Goal: Task Accomplishment & Management: Manage account settings

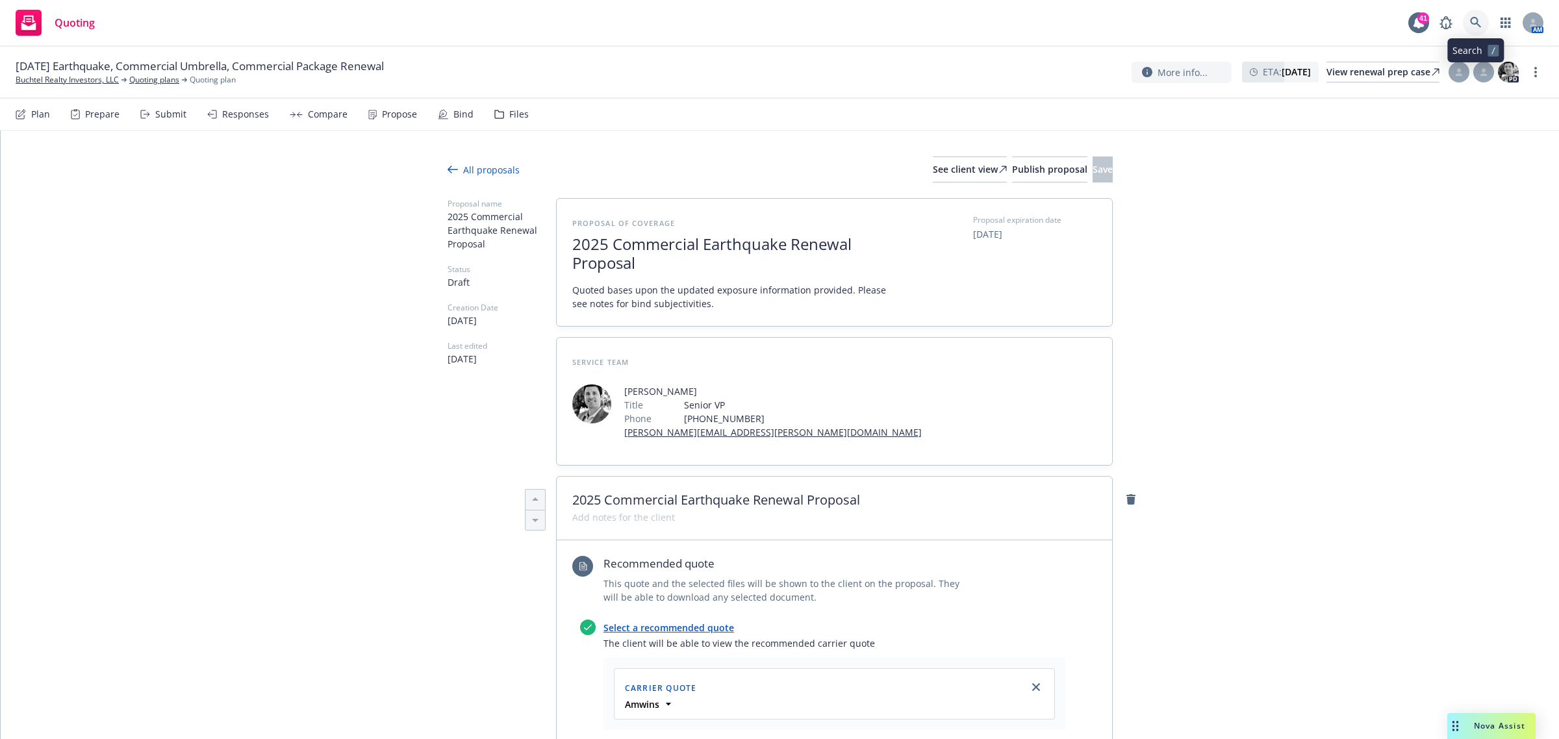
click at [1468, 23] on link at bounding box center [1476, 23] width 26 height 26
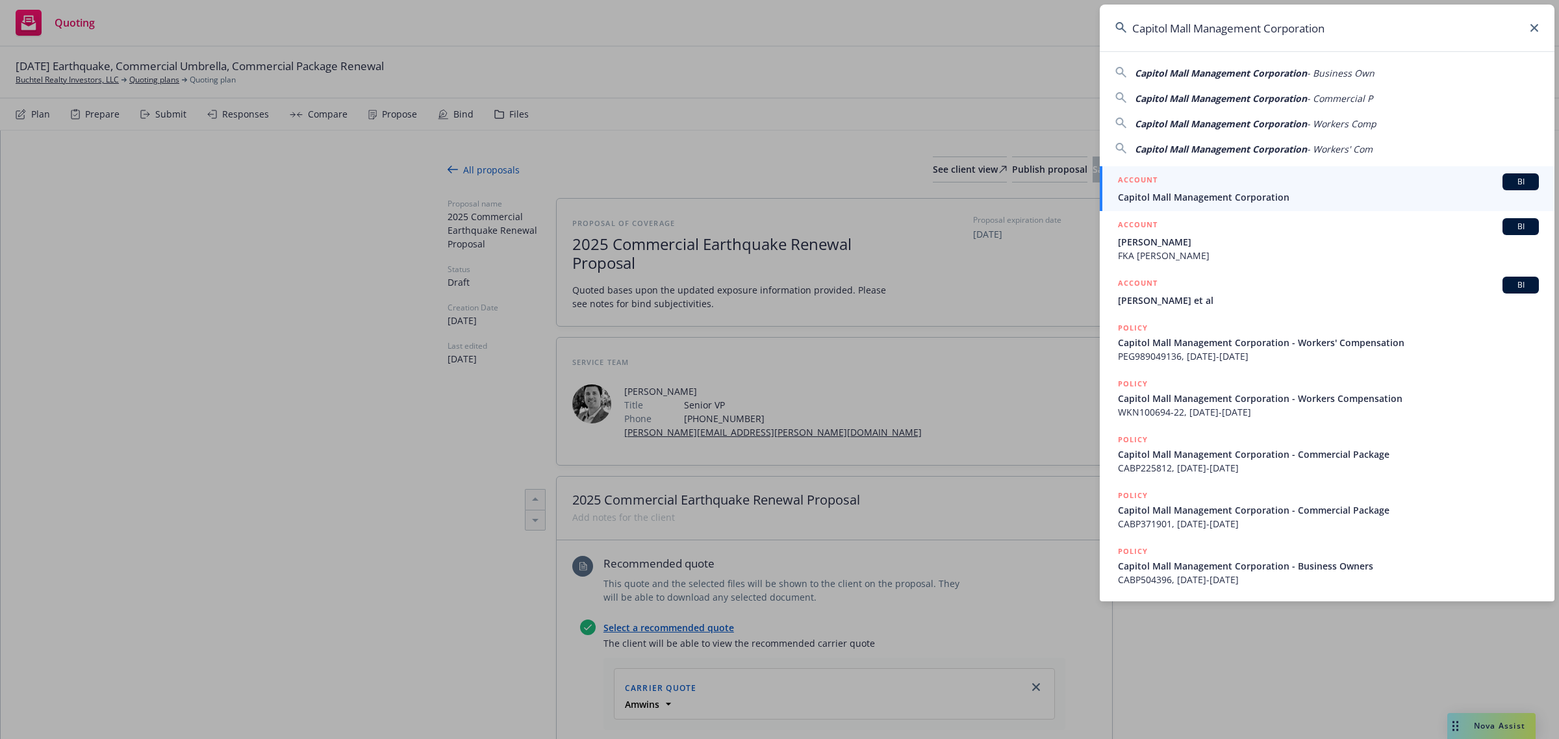
type input "Capitol Mall Management Corporation"
click at [1161, 205] on link "ACCOUNT BI Capitol Mall Management Corporation" at bounding box center [1327, 188] width 455 height 45
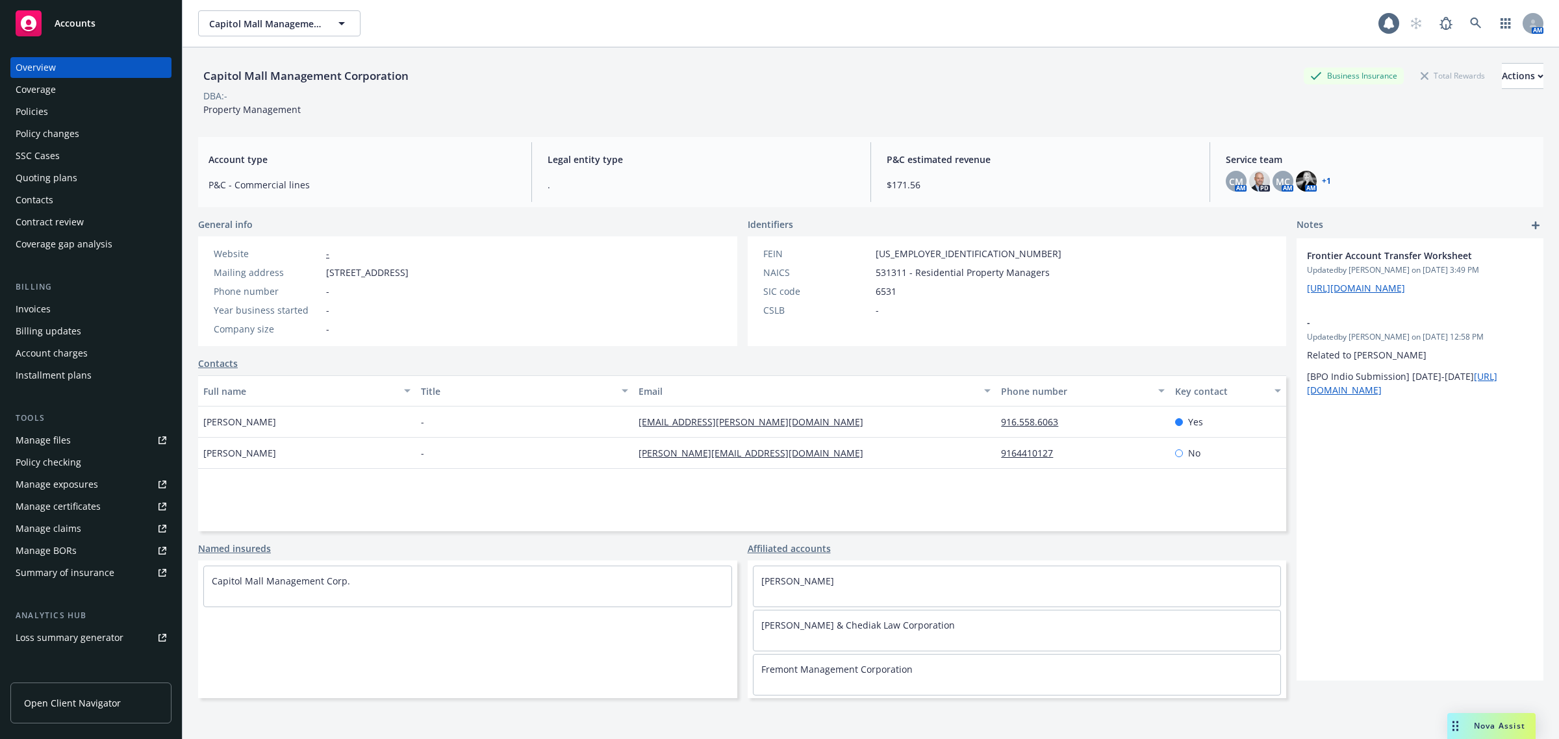
click at [39, 109] on div "Policies" at bounding box center [32, 111] width 32 height 21
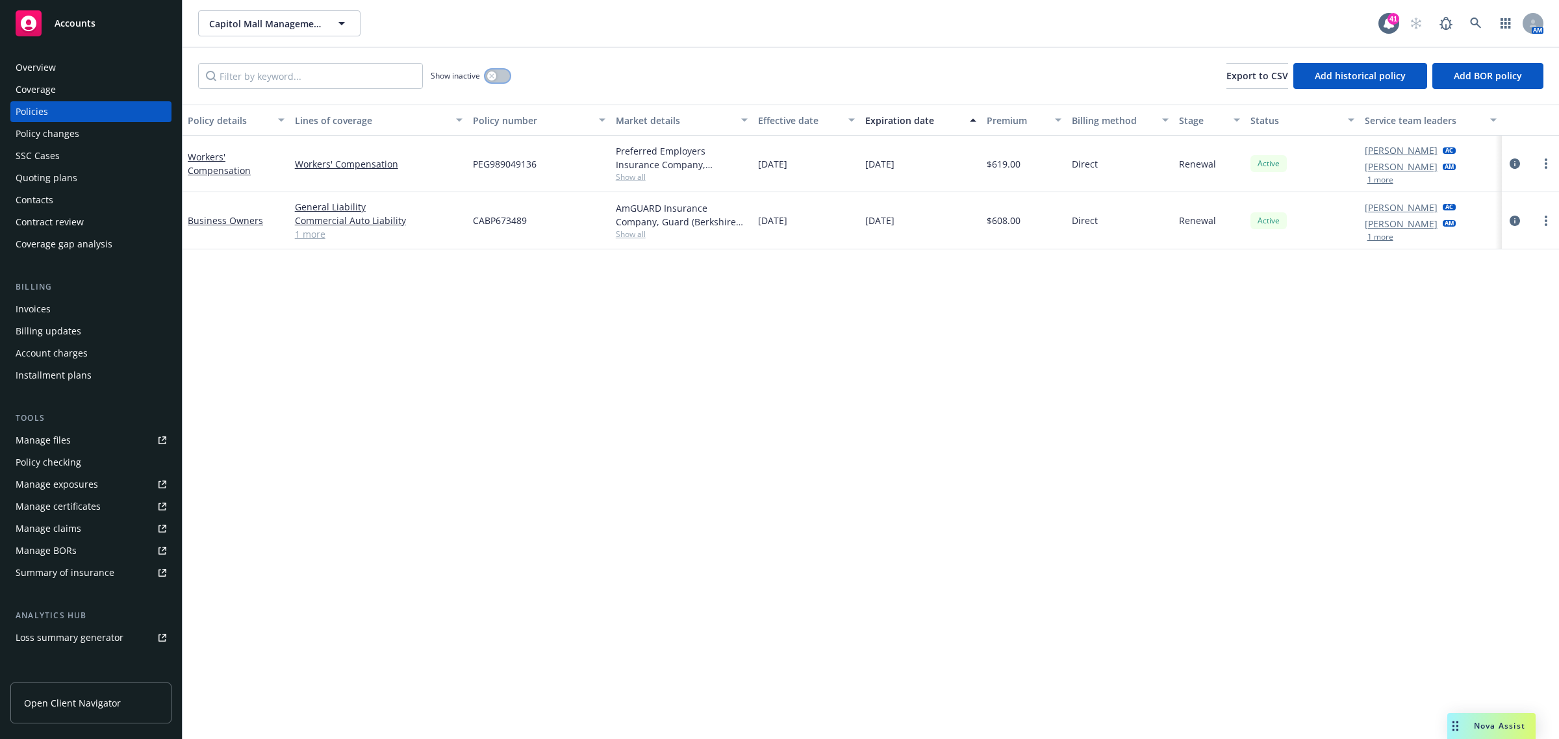
click at [498, 73] on button "button" at bounding box center [497, 76] width 25 height 13
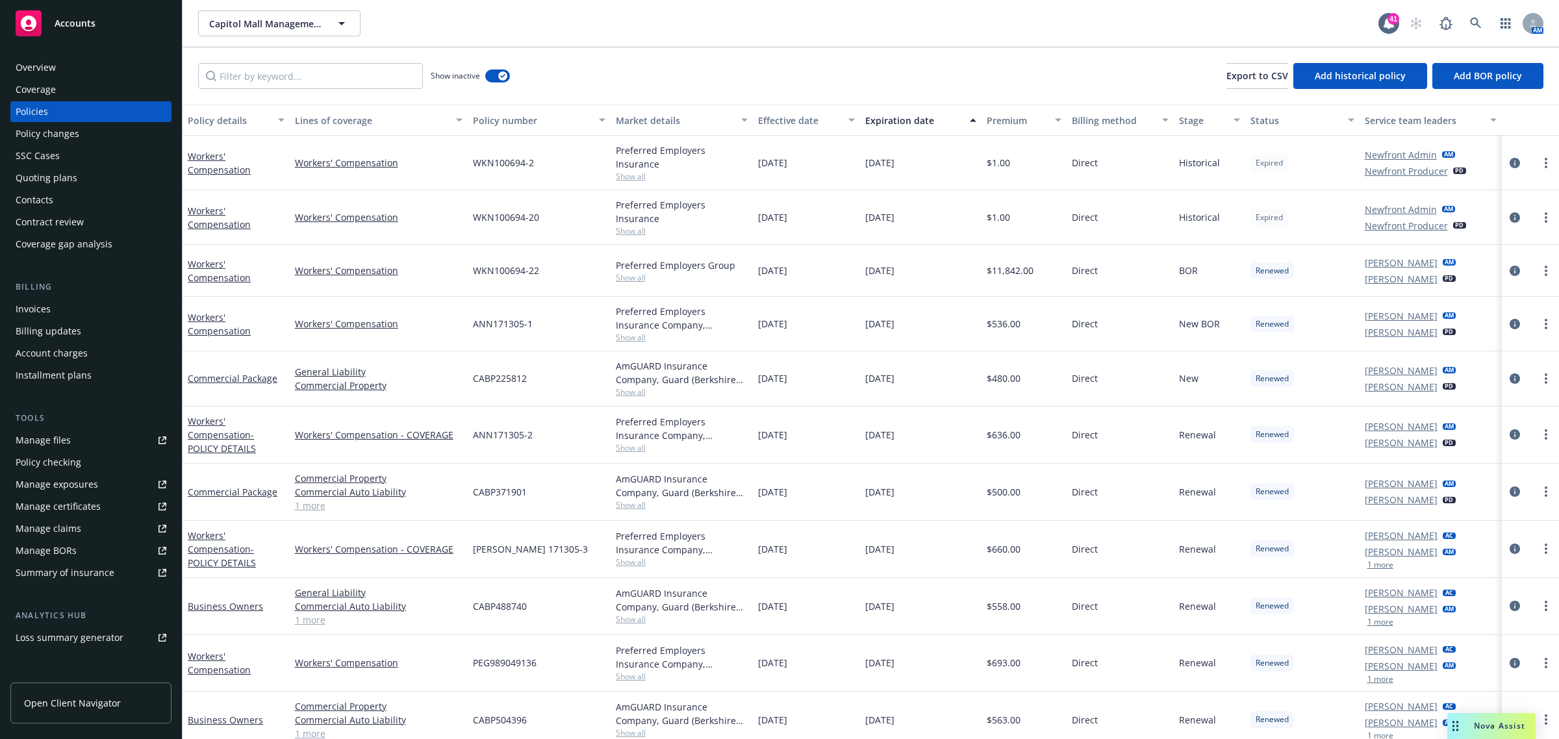
click at [771, 111] on button "Effective date" at bounding box center [806, 120] width 107 height 31
click at [773, 111] on button "Effective date" at bounding box center [806, 120] width 107 height 31
click at [776, 118] on div "Effective date" at bounding box center [799, 121] width 83 height 14
click at [775, 118] on div "Effective date" at bounding box center [799, 121] width 83 height 14
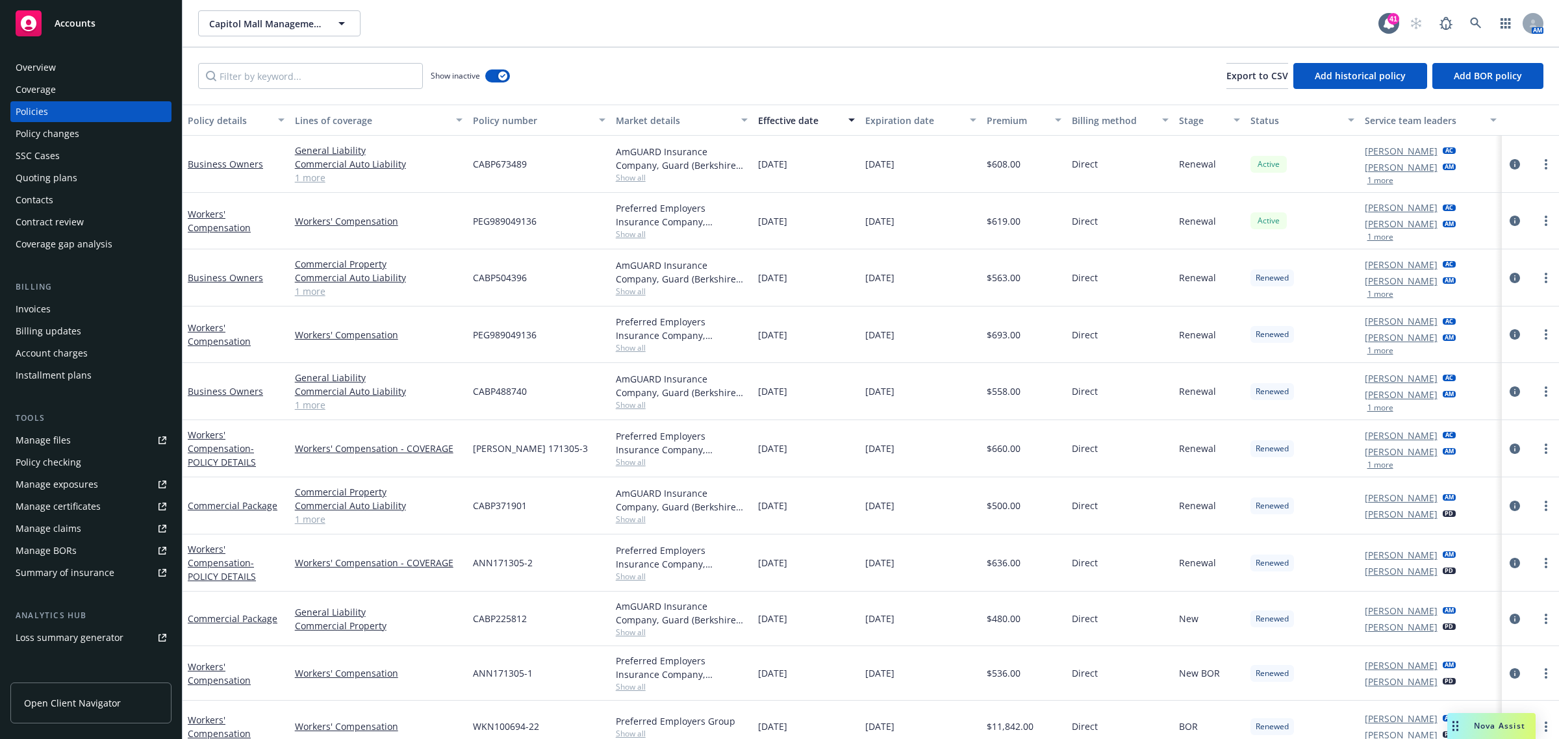
click at [67, 168] on div "Quoting plans" at bounding box center [47, 178] width 62 height 21
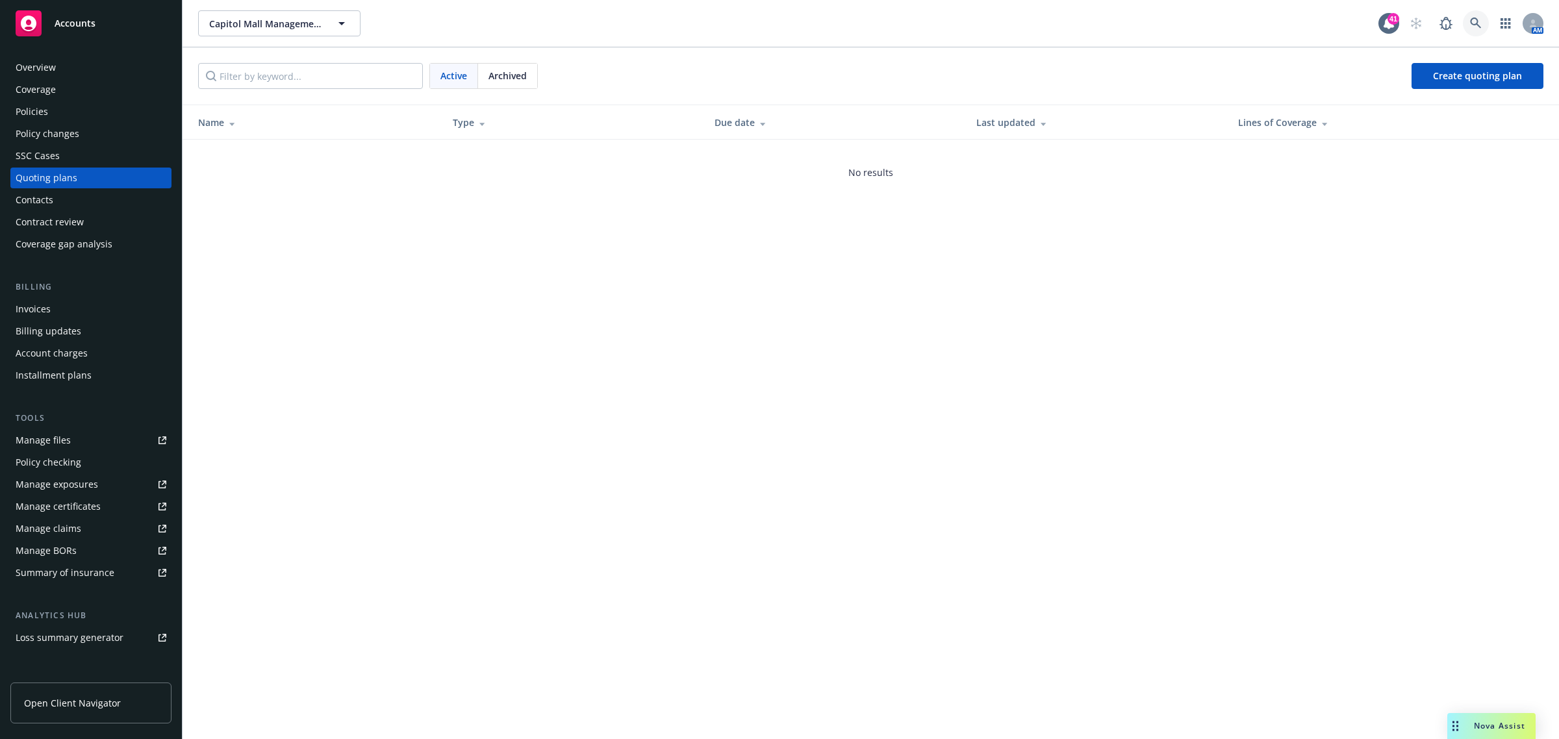
click at [1473, 24] on icon at bounding box center [1475, 23] width 11 height 11
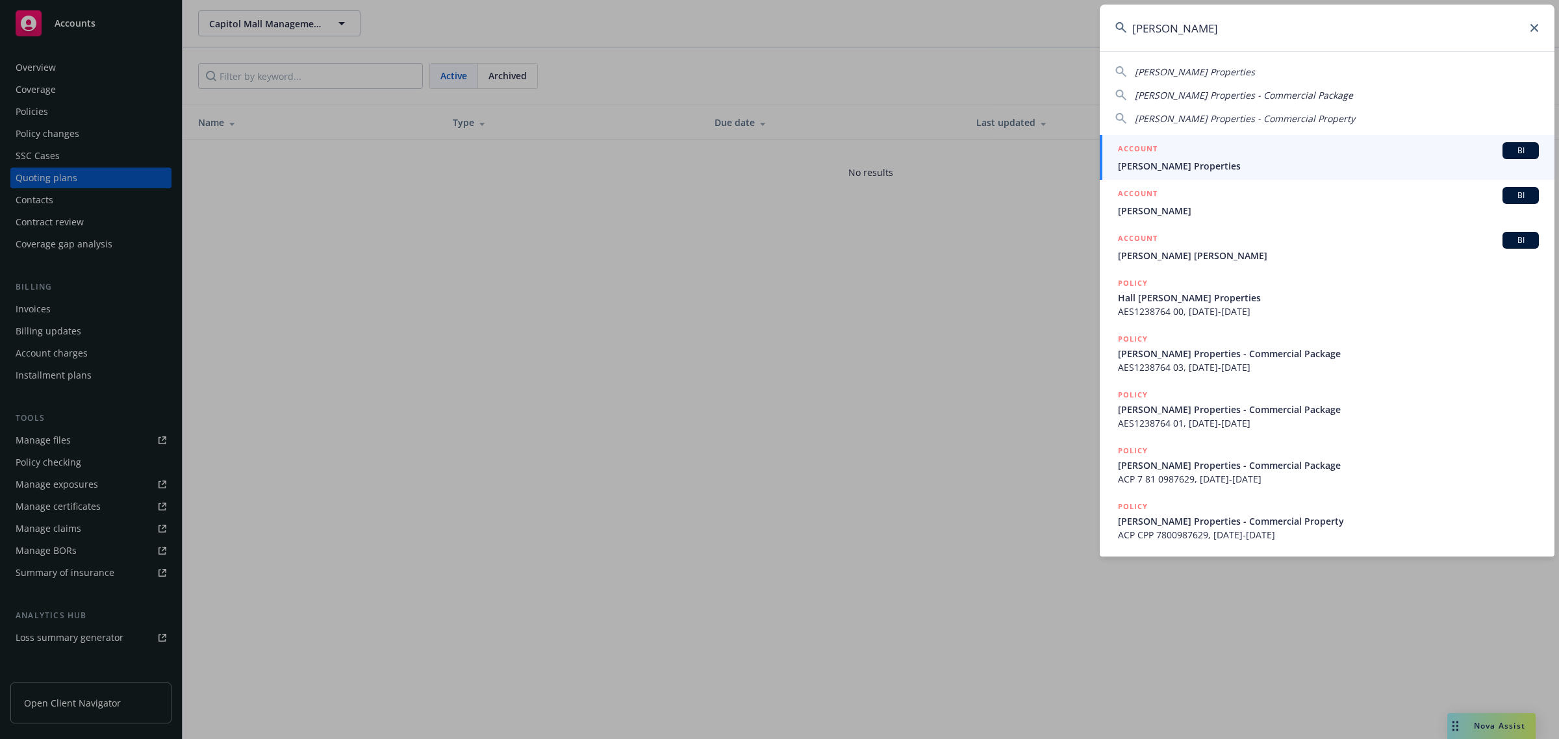
type input "[PERSON_NAME]"
click at [1164, 173] on link "ACCOUNT BI [PERSON_NAME] Properties" at bounding box center [1327, 157] width 455 height 45
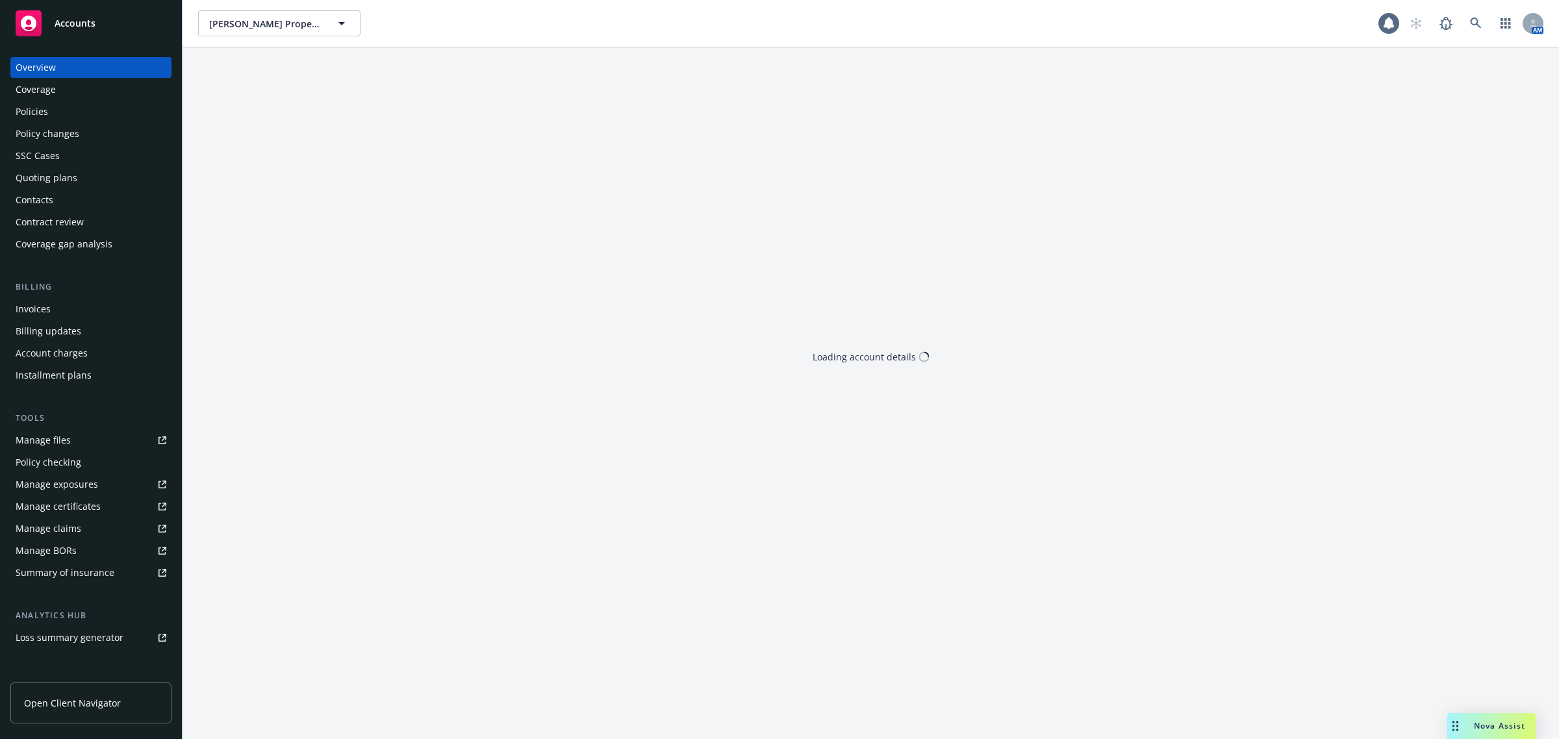
click at [77, 116] on div "Policies" at bounding box center [91, 111] width 151 height 21
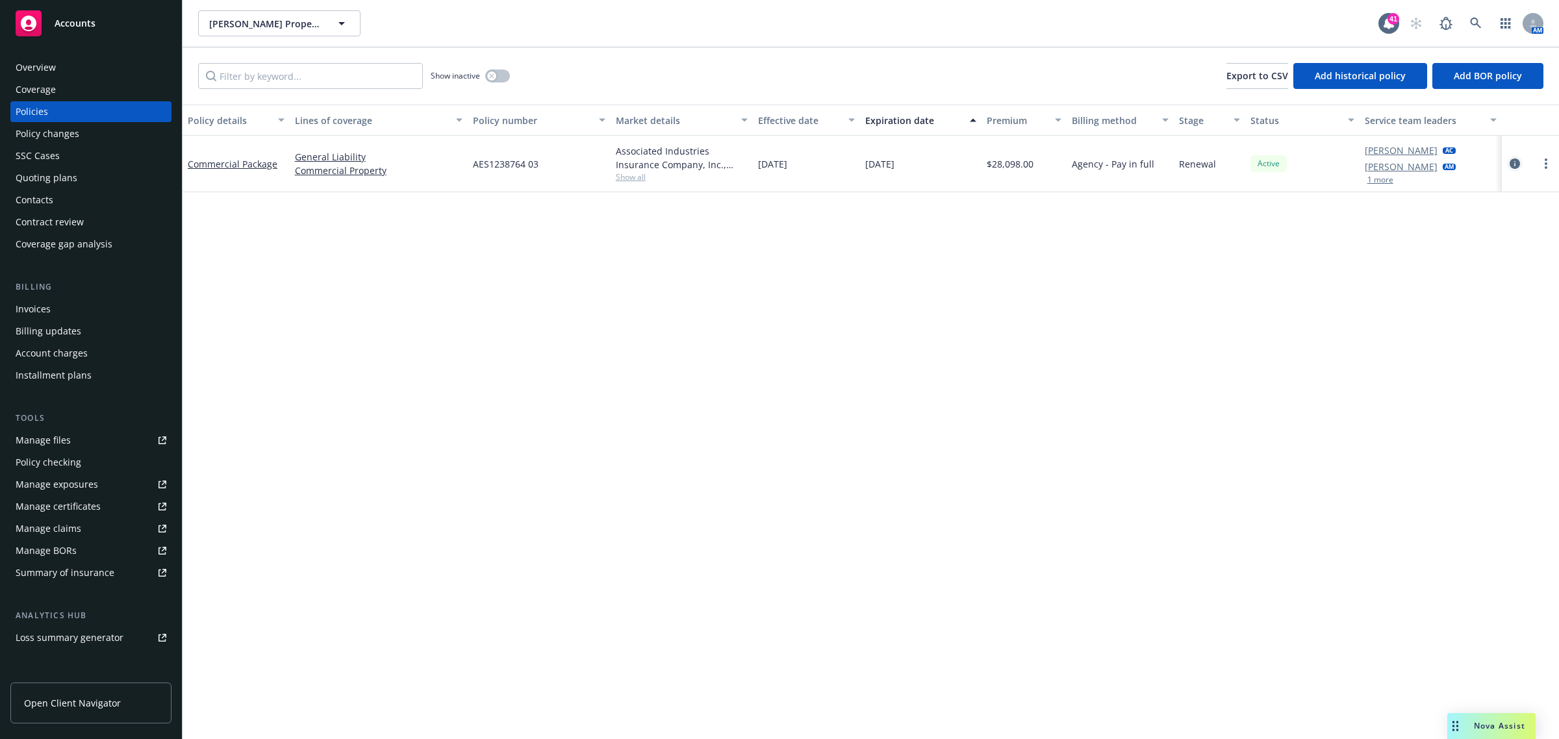
click at [1508, 161] on link "circleInformation" at bounding box center [1515, 164] width 16 height 16
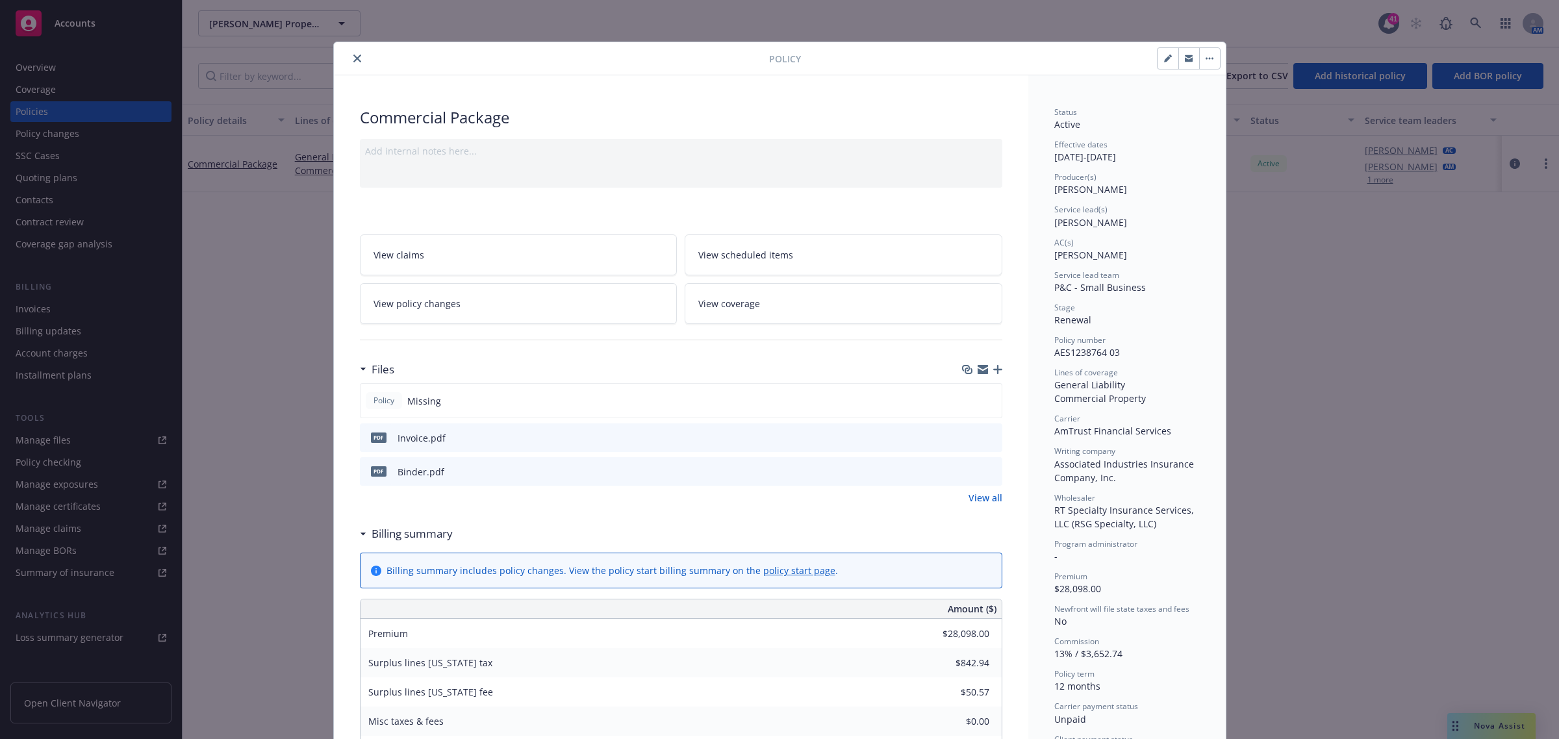
click at [993, 369] on icon "button" at bounding box center [997, 369] width 9 height 9
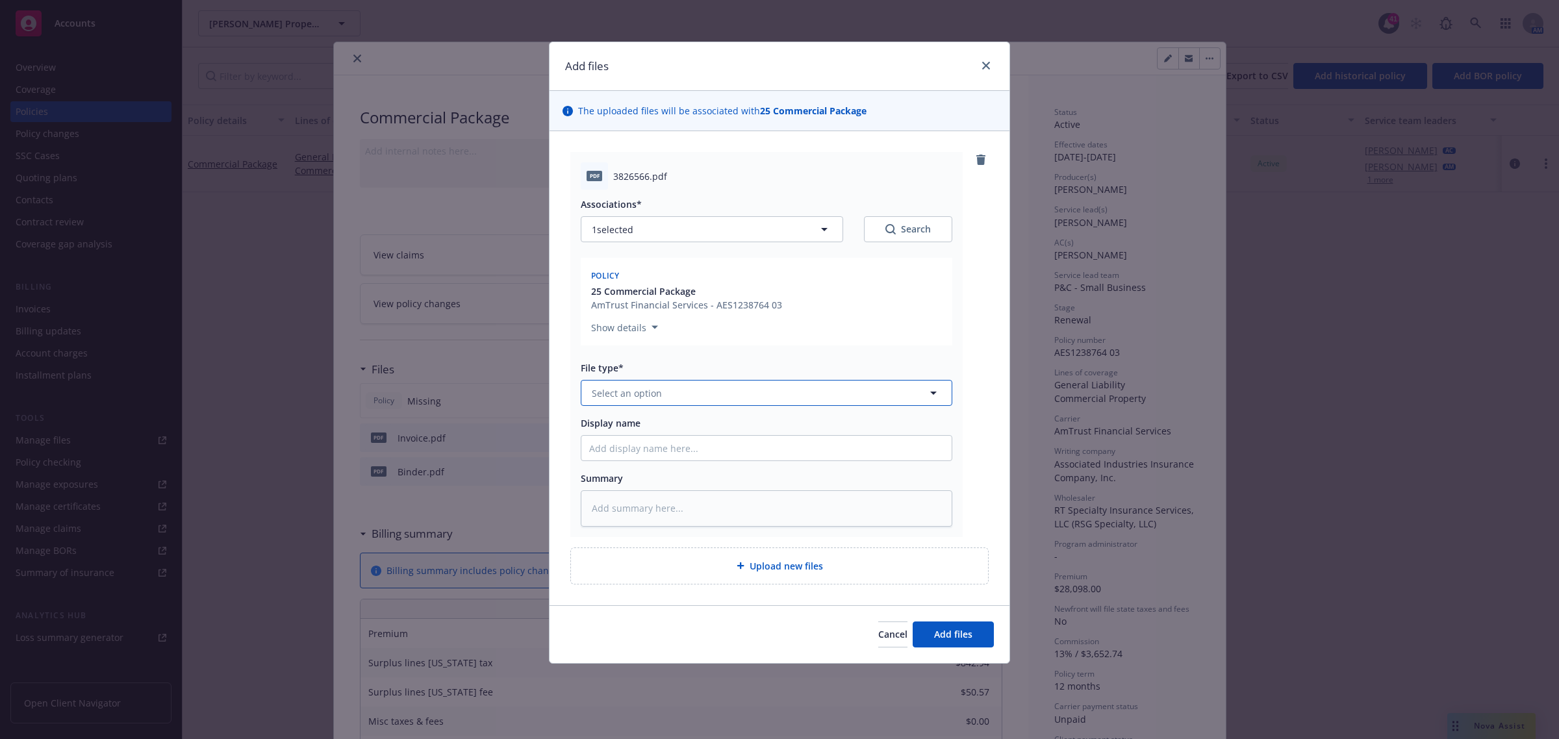
click at [644, 390] on span "Select an option" at bounding box center [627, 394] width 70 height 14
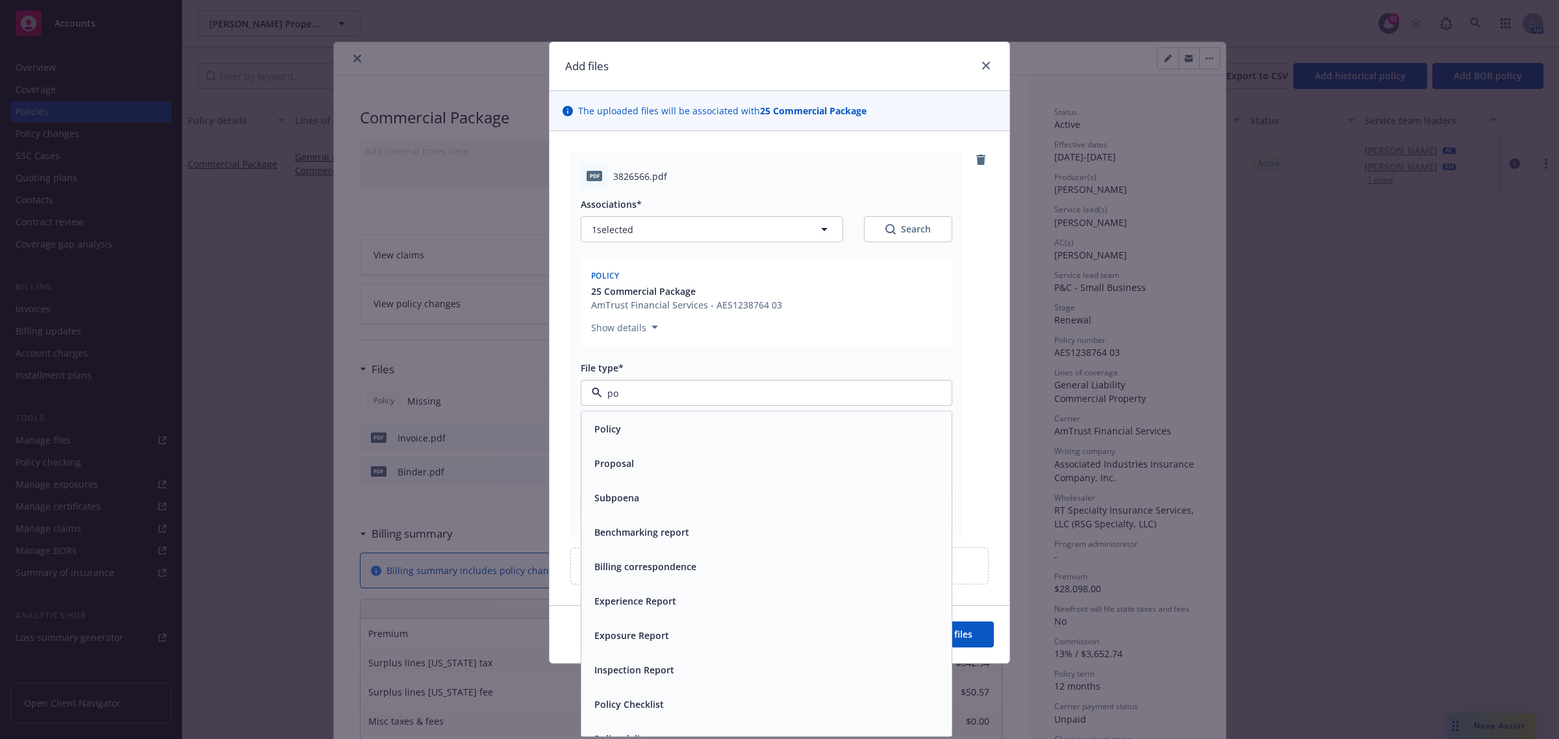
type input "pol"
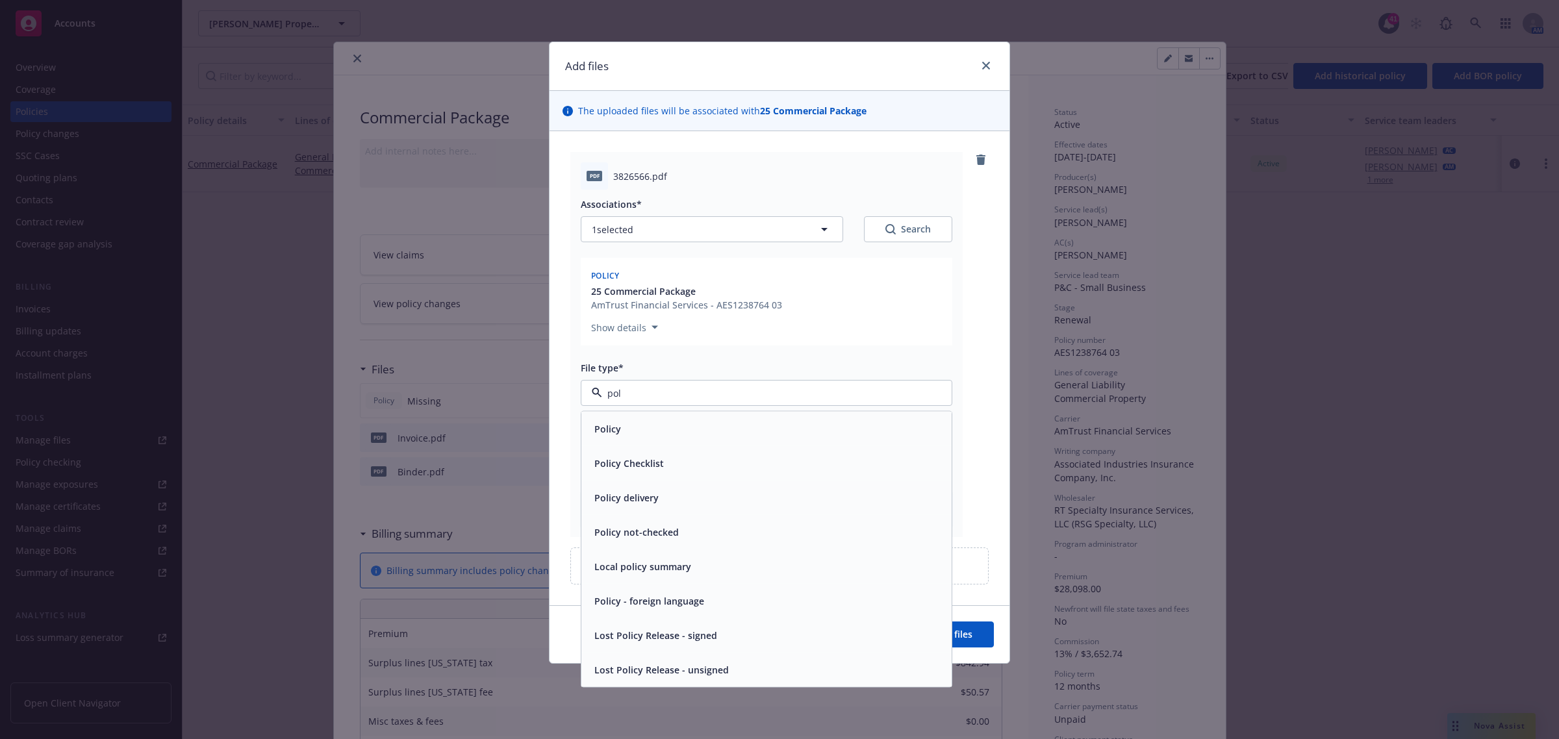
drag, startPoint x: 631, startPoint y: 414, endPoint x: 784, endPoint y: 540, distance: 197.6
click at [630, 414] on div "Policy" at bounding box center [766, 429] width 370 height 34
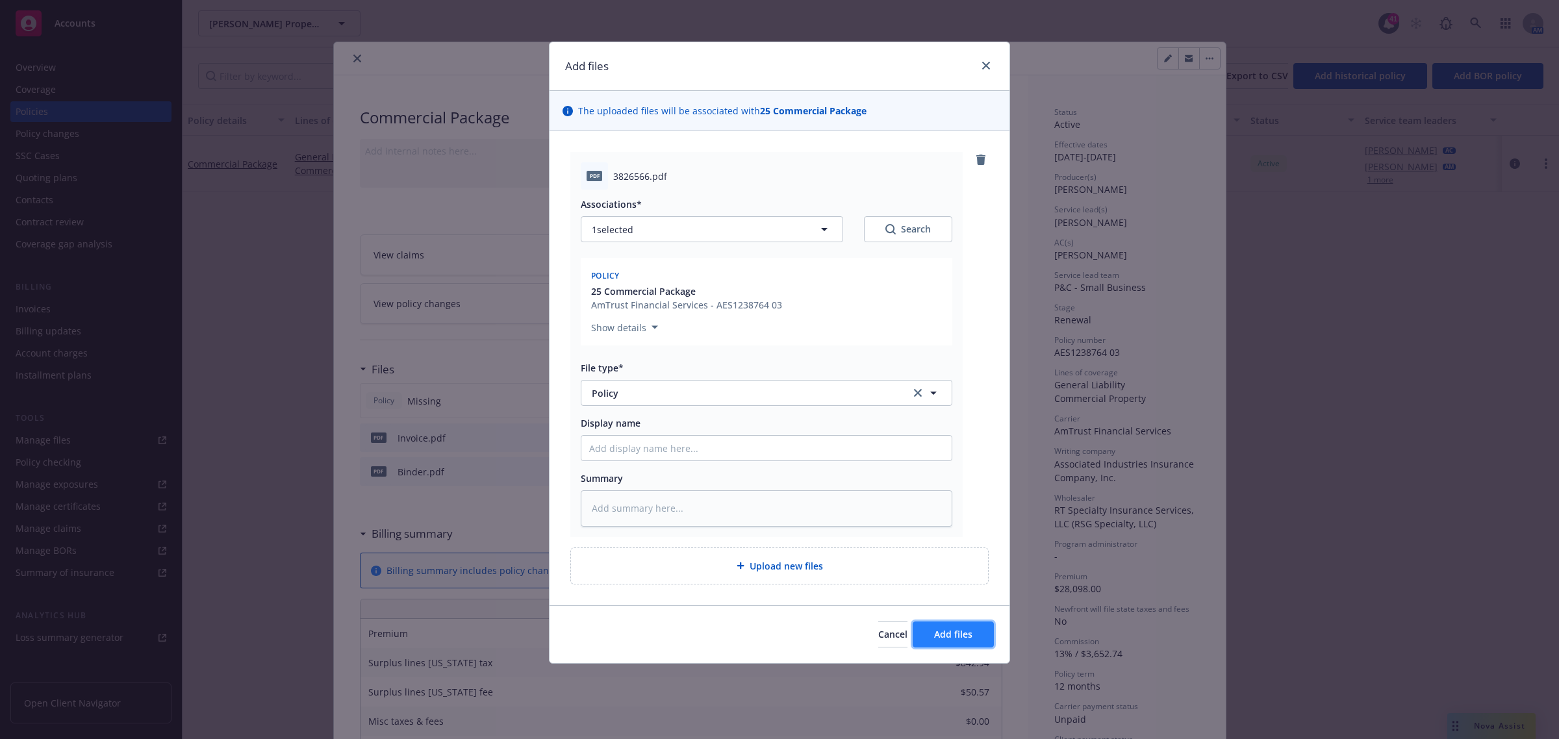
click at [937, 633] on span "Add files" at bounding box center [953, 634] width 38 height 12
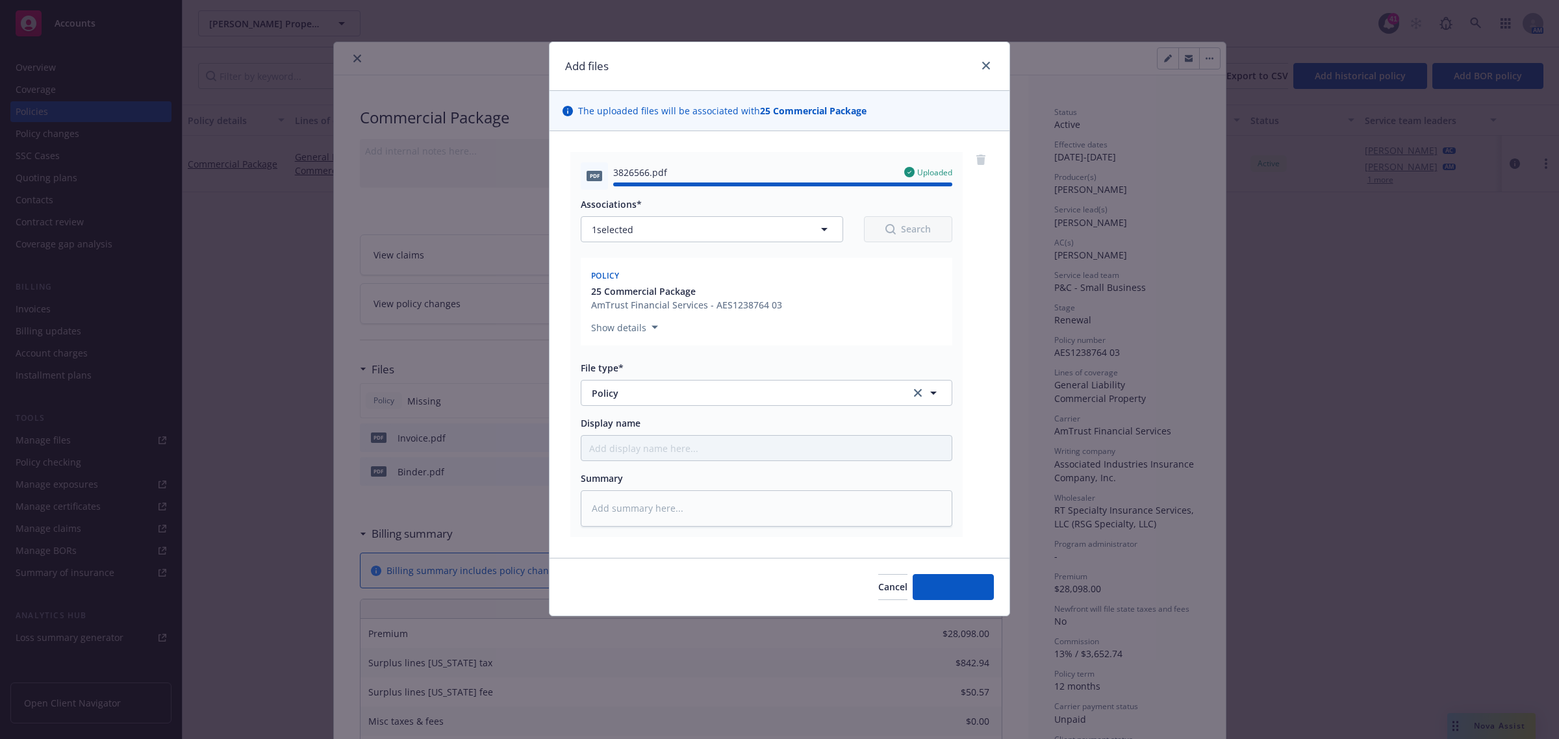
type textarea "x"
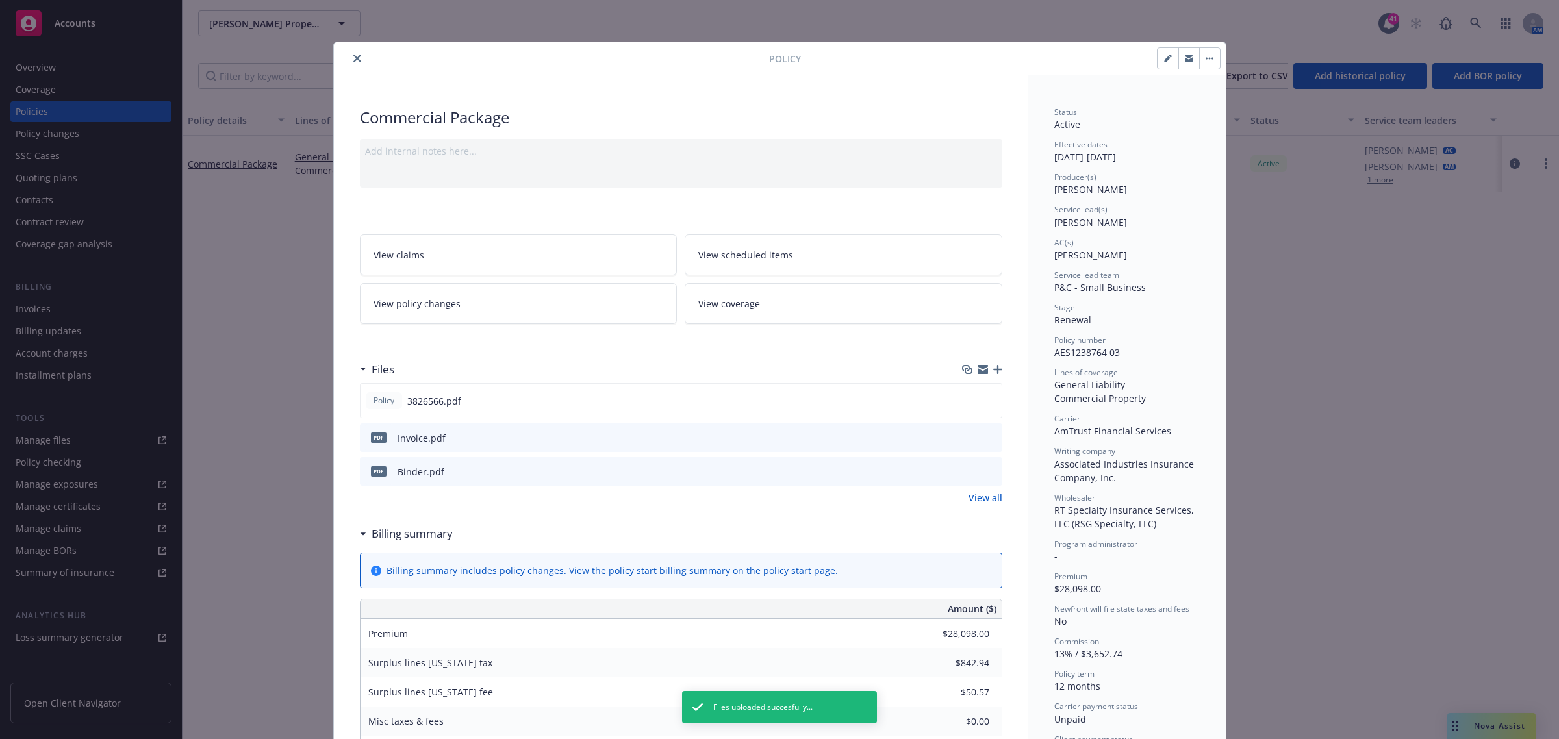
click at [343, 54] on div at bounding box center [554, 59] width 430 height 16
click at [353, 57] on icon "close" at bounding box center [357, 59] width 8 height 8
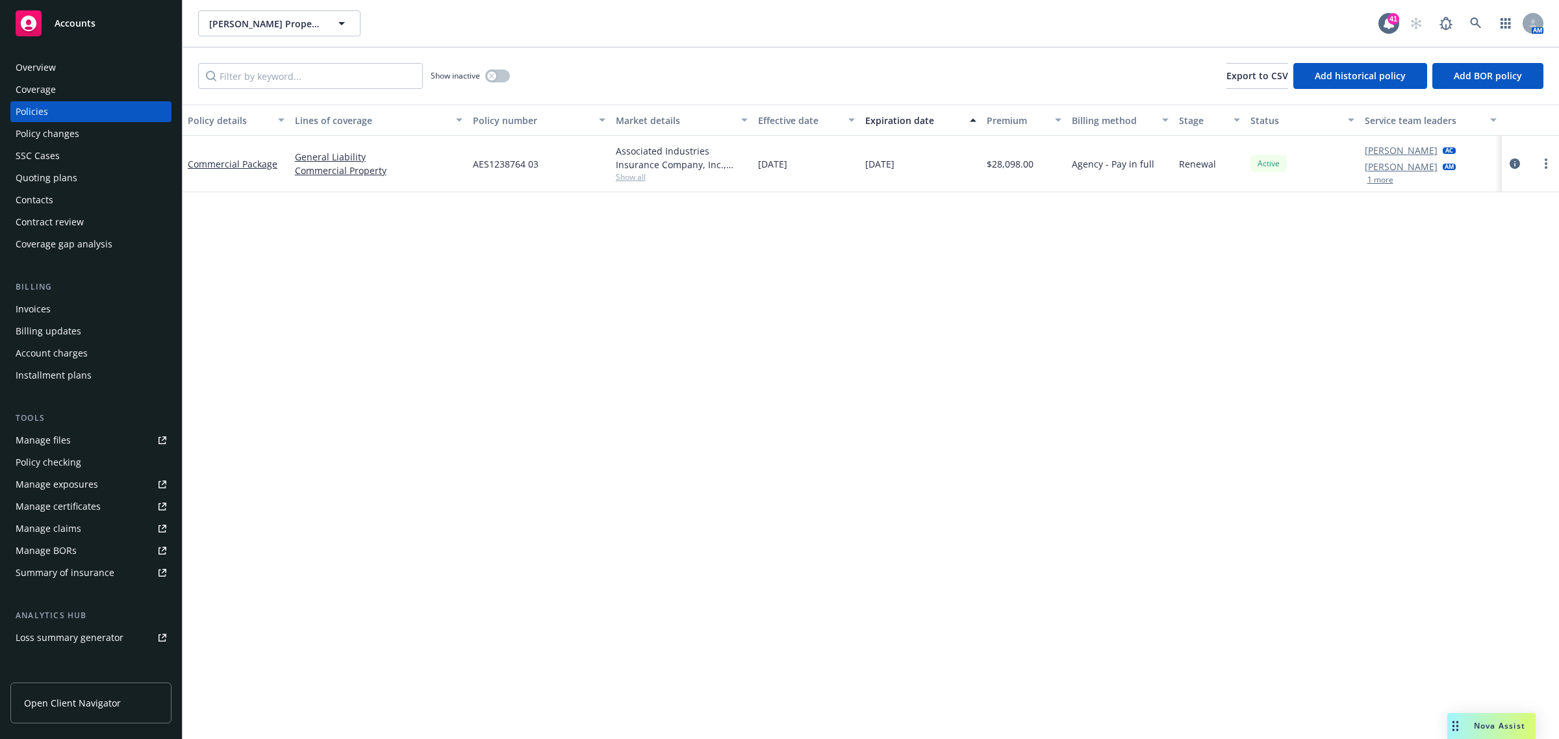
click at [30, 66] on div "Overview" at bounding box center [36, 67] width 40 height 21
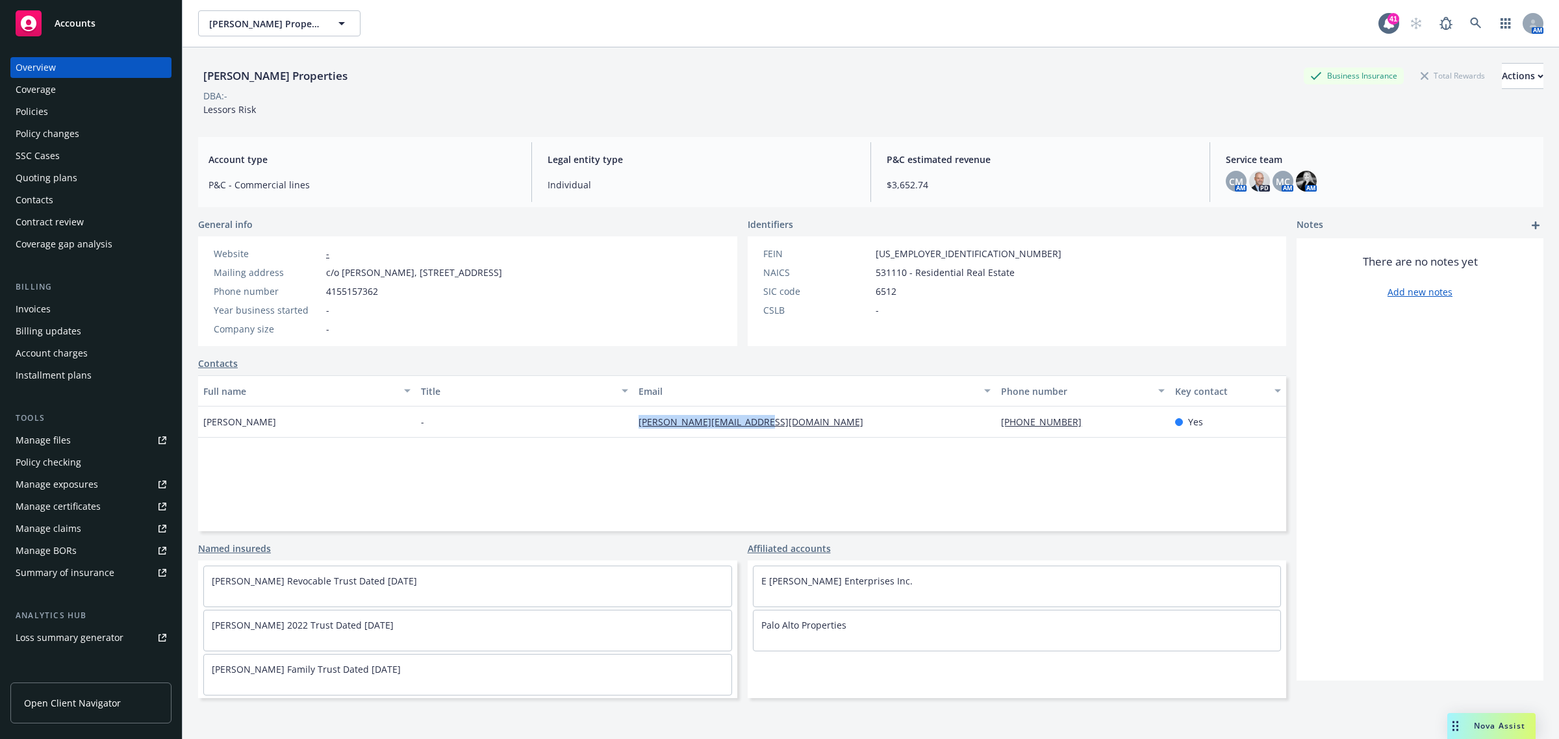
drag, startPoint x: 837, startPoint y: 433, endPoint x: 566, endPoint y: 435, distance: 270.9
click at [566, 435] on div "[PERSON_NAME] - [PERSON_NAME][EMAIL_ADDRESS][DOMAIN_NAME] [PHONE_NUMBER] Yes" at bounding box center [742, 422] width 1088 height 31
copy div "[PERSON_NAME][EMAIL_ADDRESS][DOMAIN_NAME]"
click at [42, 107] on div "Policies" at bounding box center [32, 111] width 32 height 21
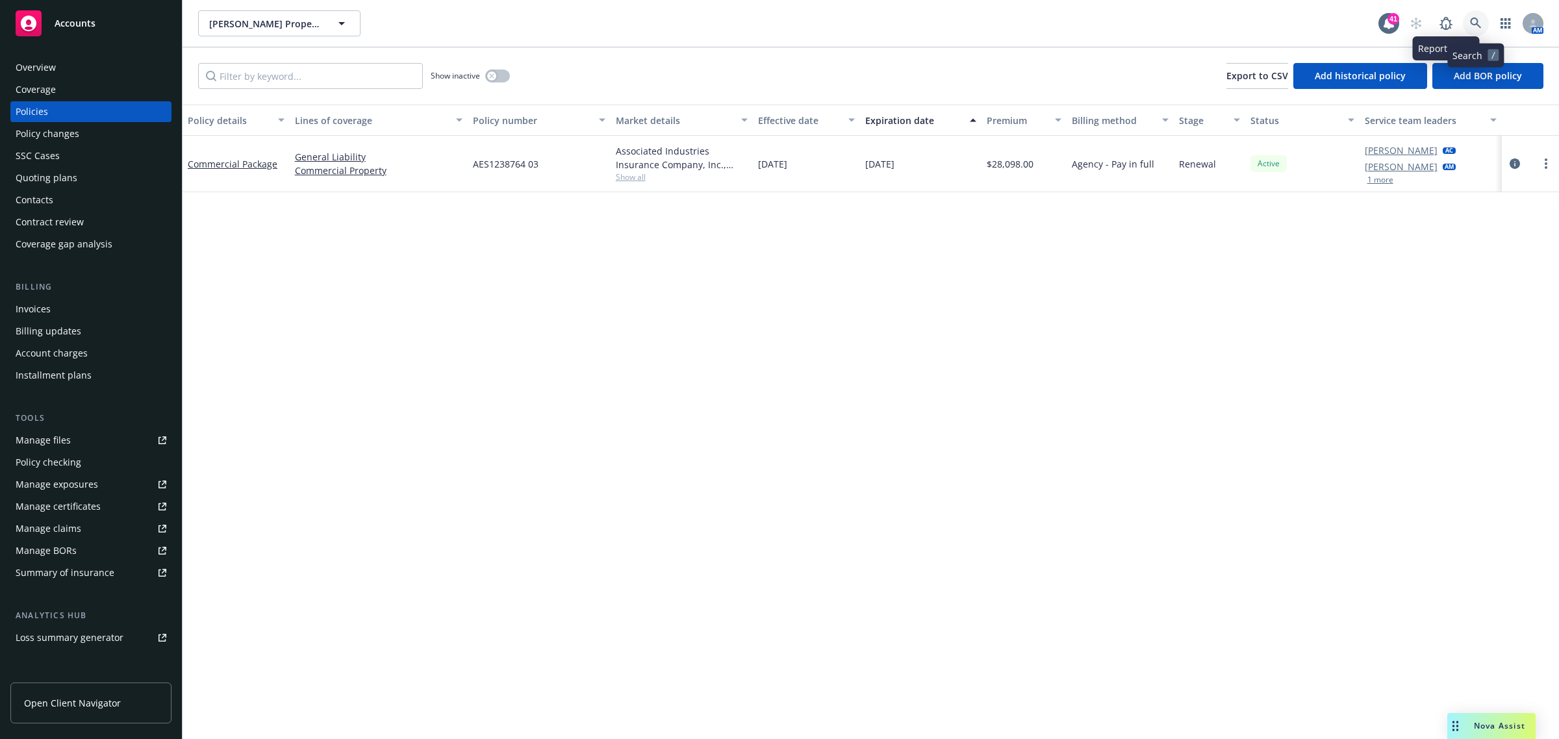
click at [1475, 23] on icon at bounding box center [1476, 24] width 12 height 12
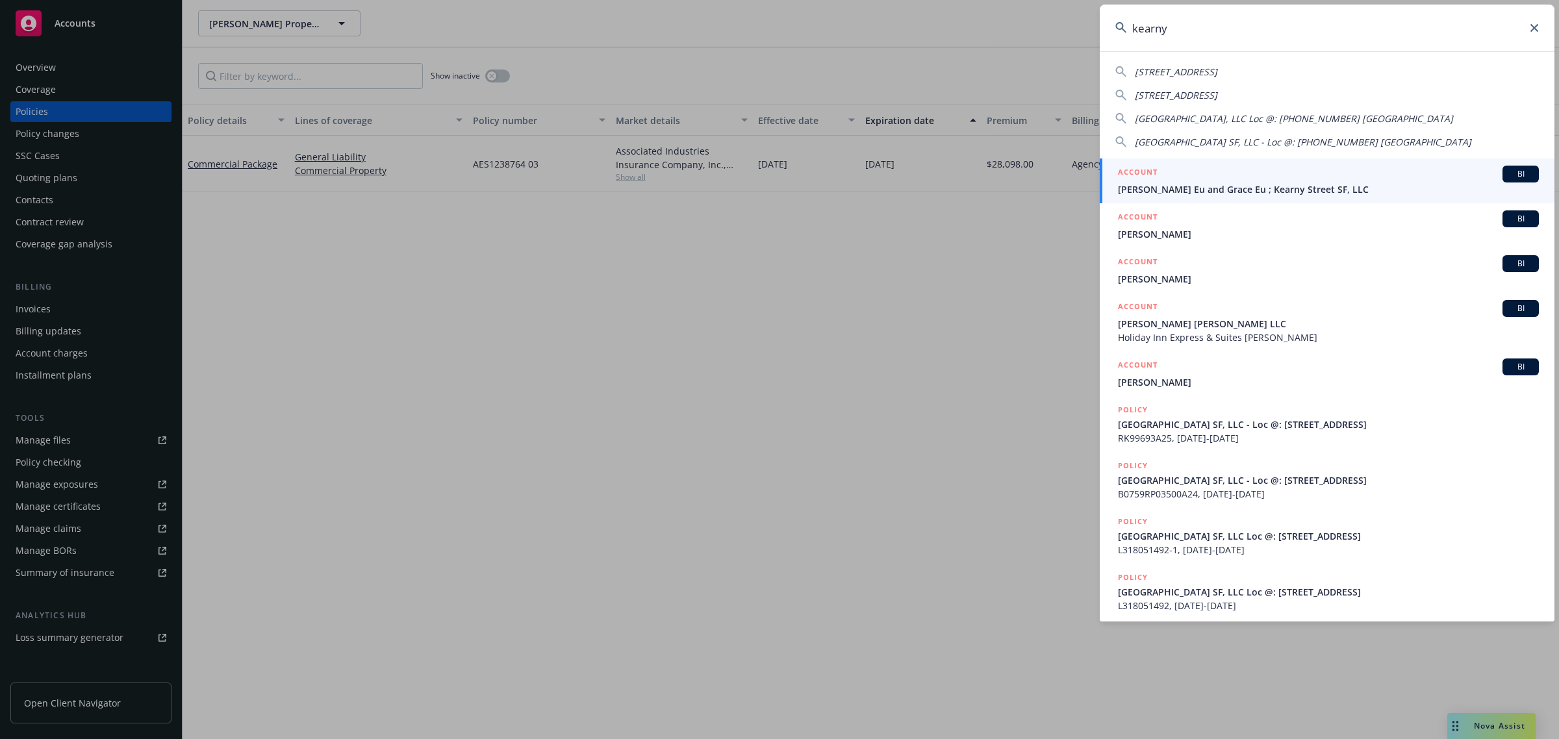
type input "kearny"
click at [1259, 192] on span "[PERSON_NAME] Eu and Grace Eu ; Kearny Street SF, LLC" at bounding box center [1328, 190] width 421 height 14
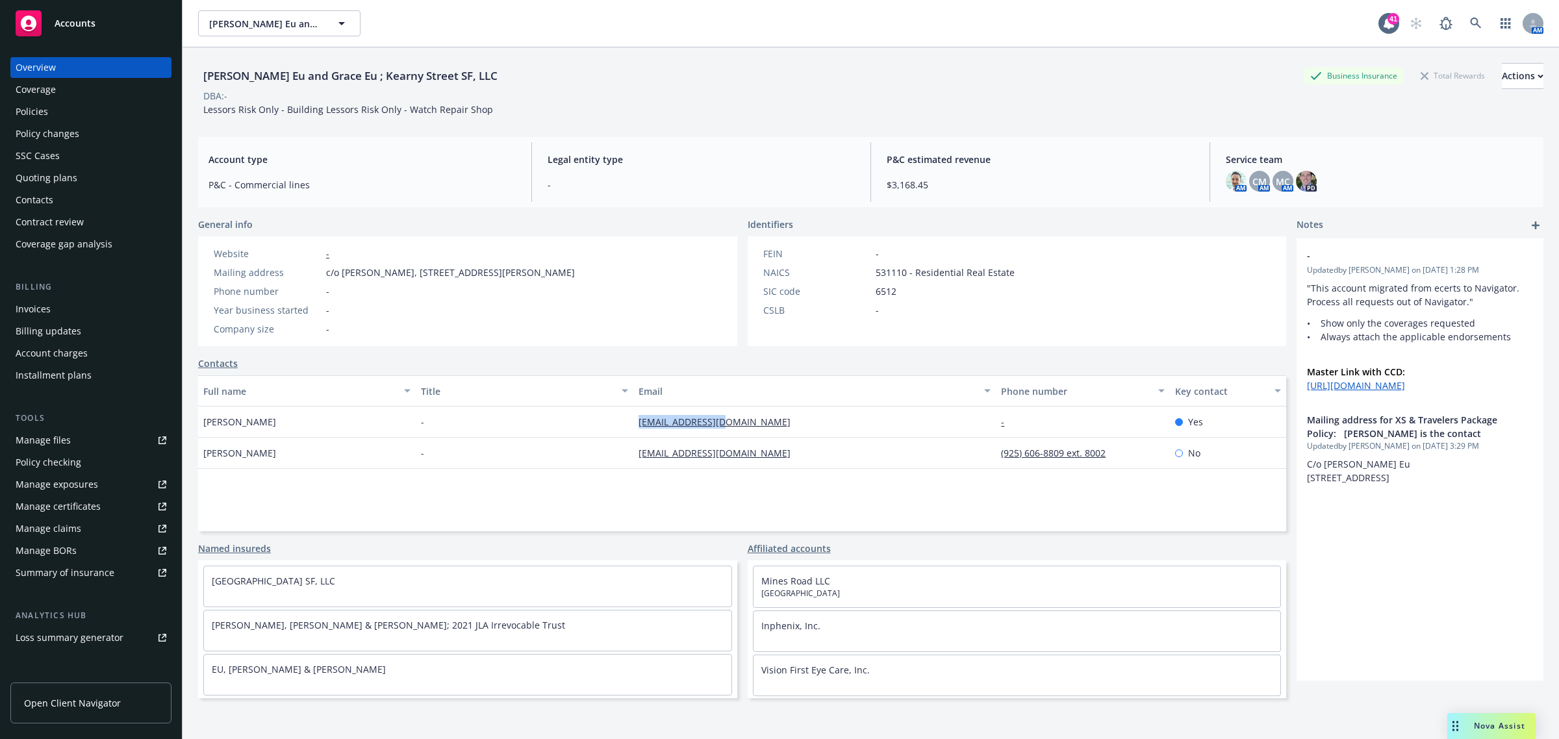
drag, startPoint x: 736, startPoint y: 424, endPoint x: 614, endPoint y: 424, distance: 122.1
click at [614, 424] on div "[PERSON_NAME] - [PERSON_NAME][EMAIL_ADDRESS][DOMAIN_NAME] - Yes" at bounding box center [742, 422] width 1088 height 31
copy div "[EMAIL_ADDRESS][DOMAIN_NAME]"
click at [70, 302] on div "Invoices" at bounding box center [91, 309] width 151 height 21
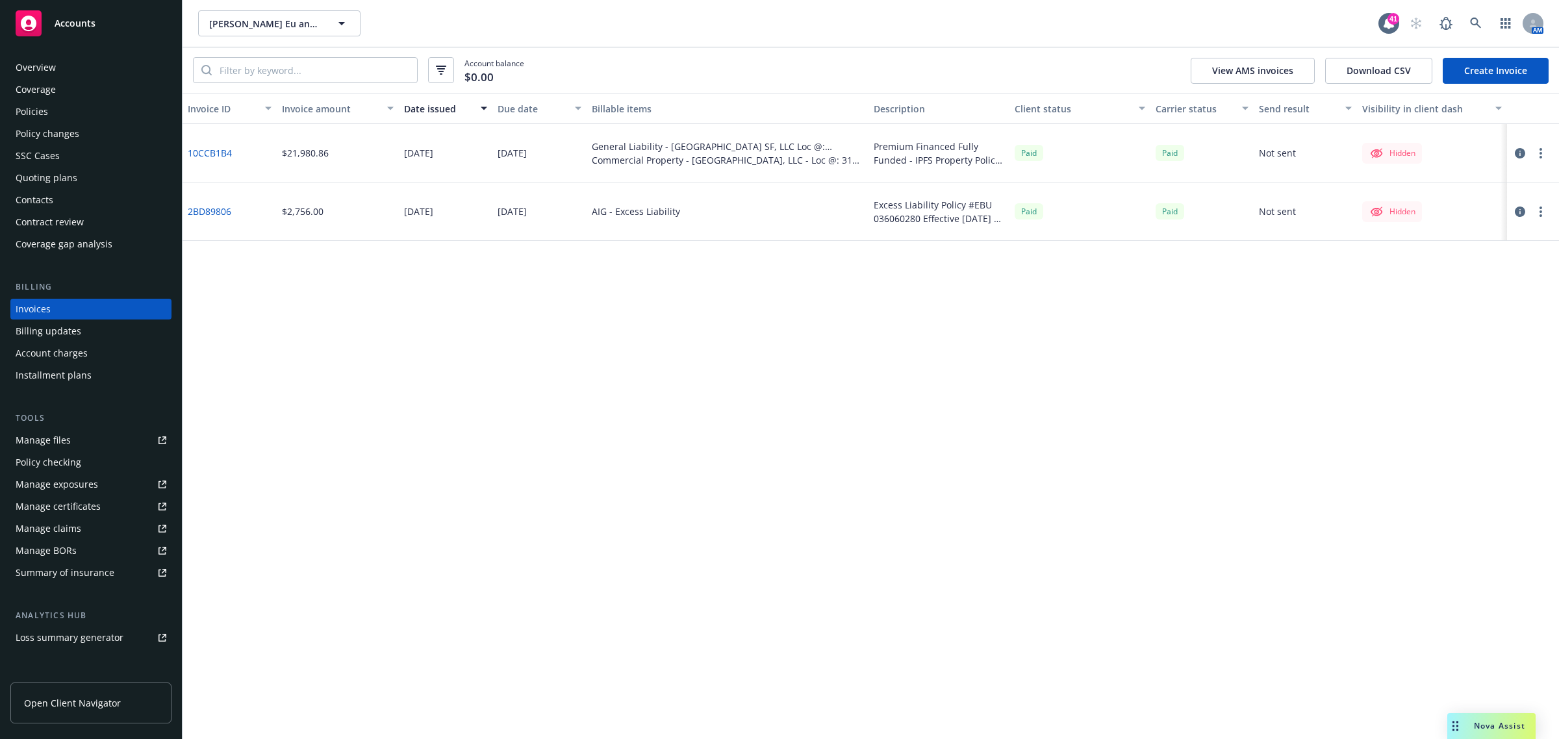
click at [1491, 68] on link "Create Invoice" at bounding box center [1496, 71] width 106 height 26
